Goal: Transaction & Acquisition: Obtain resource

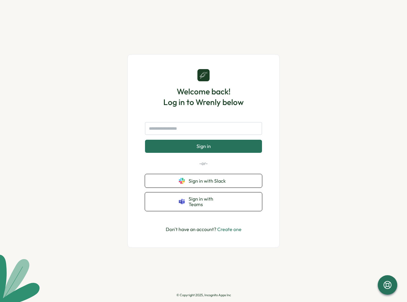
click at [237, 153] on button "Sign in" at bounding box center [203, 146] width 117 height 13
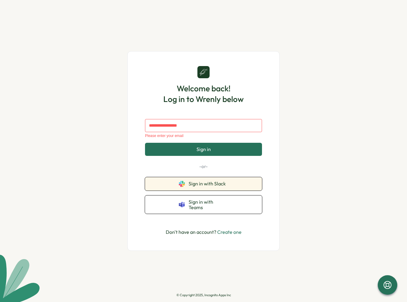
click at [223, 190] on button "Sign in with Slack" at bounding box center [203, 183] width 117 height 13
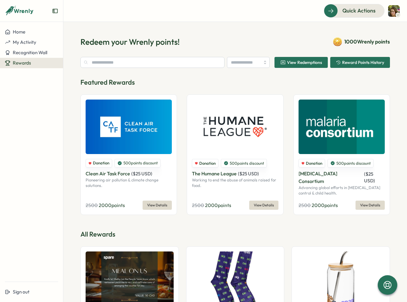
click at [404, 12] on header "Quick Actions" at bounding box center [234, 11] width 343 height 22
click at [396, 12] on img at bounding box center [394, 11] width 12 height 12
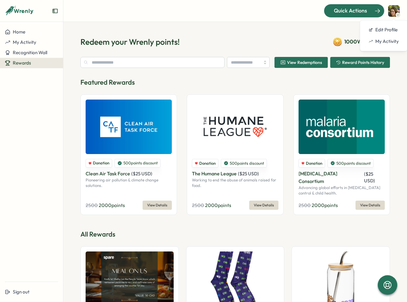
click at [365, 8] on span "Quick Actions" at bounding box center [350, 11] width 33 height 8
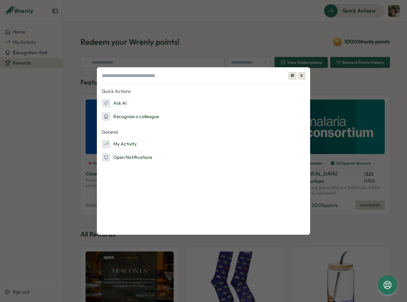
click at [314, 20] on div "⌘ K Quick Actions Ask AI Recognize a colleague General My Activity Open Notific…" at bounding box center [203, 151] width 407 height 302
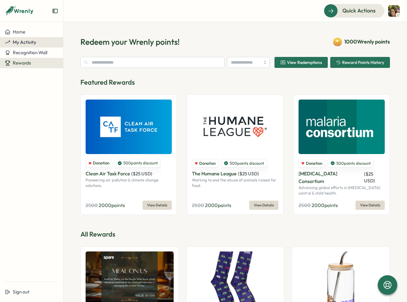
click at [44, 45] on button "My Activity" at bounding box center [31, 42] width 63 height 10
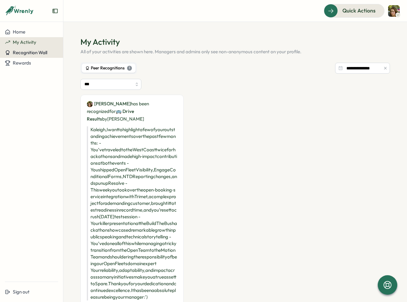
click at [41, 52] on span "Recognition Wall" at bounding box center [30, 53] width 34 height 6
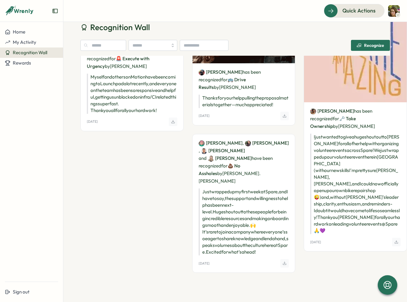
scroll to position [2730, 0]
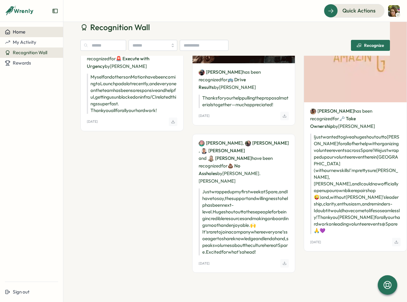
click at [36, 34] on div "Home" at bounding box center [31, 31] width 53 height 5
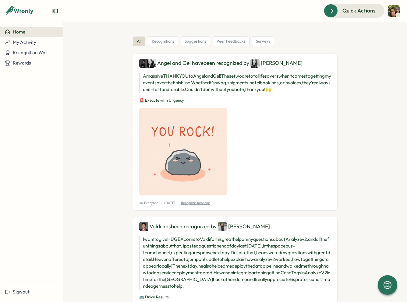
click at [56, 10] on icon "Expand sidebar" at bounding box center [55, 11] width 6 height 6
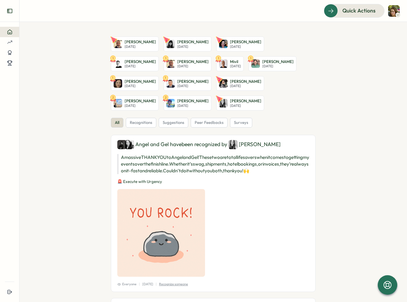
click at [9, 14] on icon "Expand sidebar" at bounding box center [10, 11] width 6 height 6
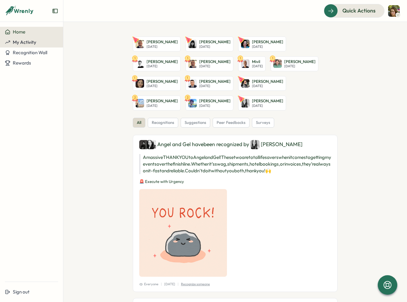
click at [37, 39] on button "My Activity" at bounding box center [31, 42] width 63 height 10
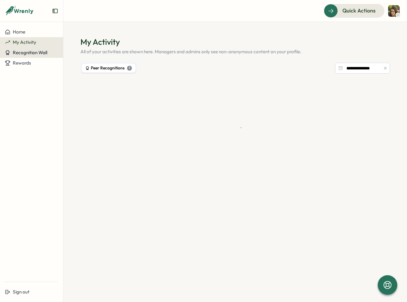
click at [36, 51] on span "Recognition Wall" at bounding box center [30, 53] width 34 height 6
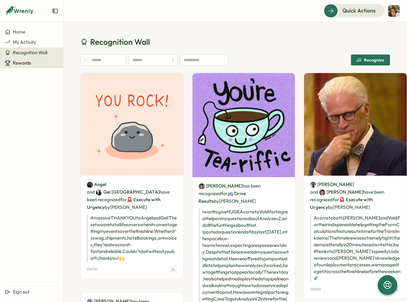
click at [35, 63] on div "Rewards" at bounding box center [31, 62] width 53 height 5
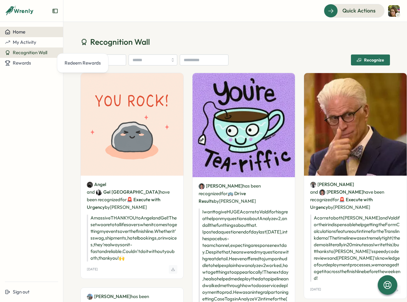
click at [37, 30] on div "Home" at bounding box center [31, 31] width 53 height 5
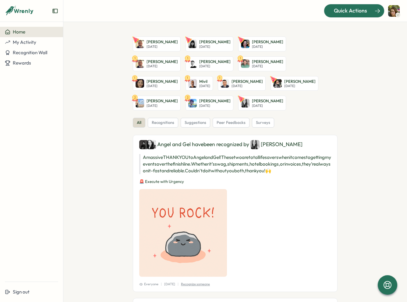
click at [351, 11] on span "Quick Actions" at bounding box center [350, 11] width 33 height 8
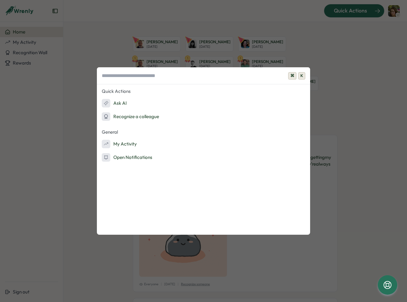
click at [351, 11] on div "⌘ K Quick Actions Ask AI Recognize a colleague General My Activity Open Notific…" at bounding box center [203, 151] width 407 height 302
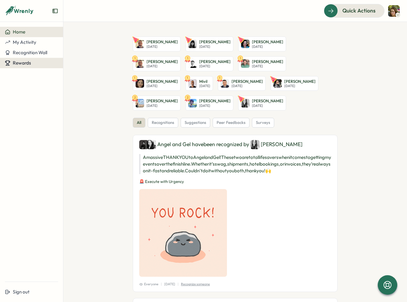
click at [35, 61] on div "Rewards" at bounding box center [31, 62] width 53 height 5
click at [31, 66] on button "Rewards" at bounding box center [31, 63] width 63 height 10
click at [31, 65] on div "Rewards" at bounding box center [31, 62] width 53 height 5
click at [76, 64] on div "Redeem Rewards" at bounding box center [83, 63] width 36 height 7
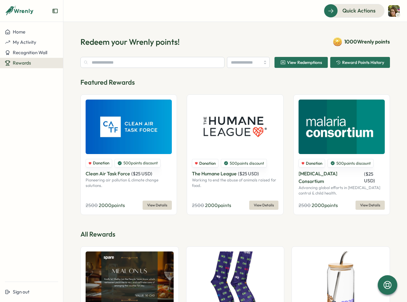
click at [298, 66] on span "View Redemptions" at bounding box center [301, 62] width 42 height 10
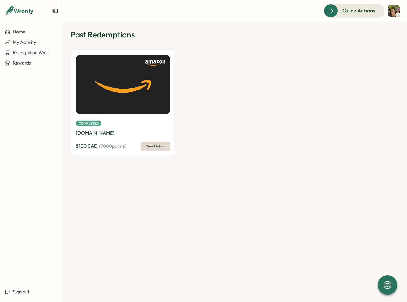
click at [157, 145] on span "View Details" at bounding box center [156, 146] width 20 height 9
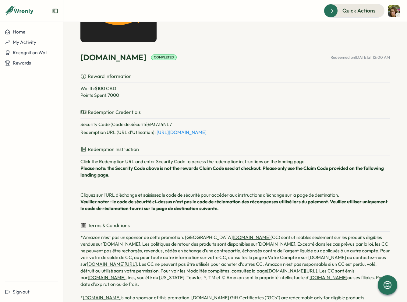
scroll to position [63, 0]
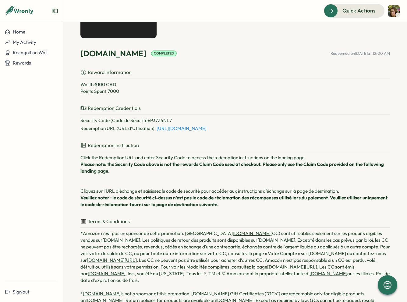
click at [177, 128] on link "[URL][DOMAIN_NAME]" at bounding box center [181, 128] width 50 height 6
click at [162, 120] on p "Security Code (Code de Sécurité) : P37Z4NL7" at bounding box center [234, 120] width 309 height 7
copy p "P37Z4NL7"
